Goal: Transaction & Acquisition: Purchase product/service

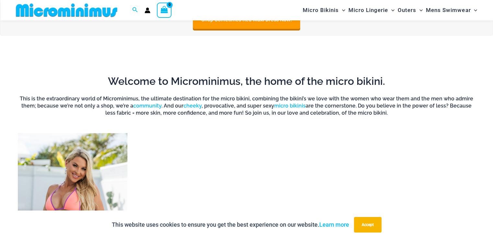
scroll to position [448, 0]
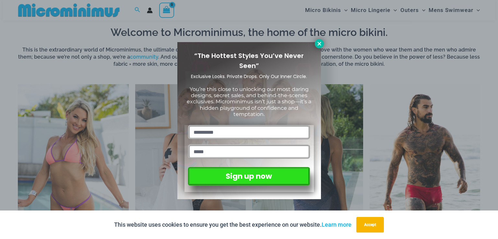
click at [320, 42] on icon at bounding box center [319, 44] width 6 height 6
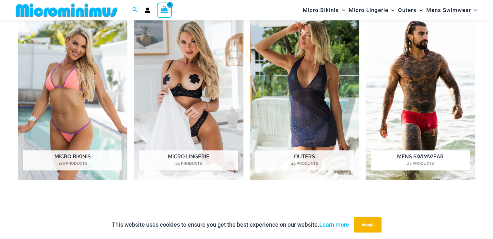
scroll to position [545, 0]
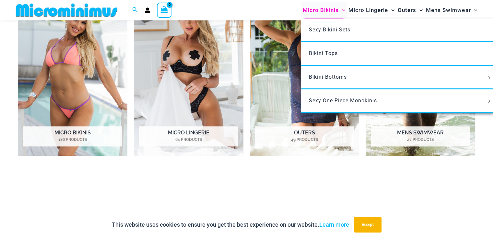
click at [316, 6] on span "Micro Bikinis" at bounding box center [321, 10] width 36 height 17
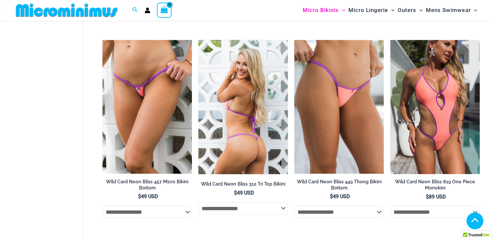
scroll to position [1403, 0]
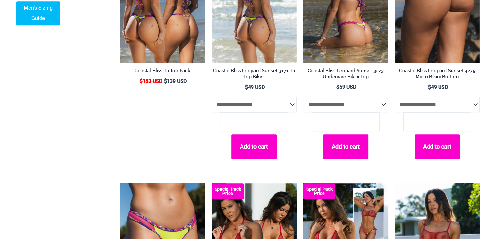
scroll to position [550, 0]
